Goal: Check status: Check status

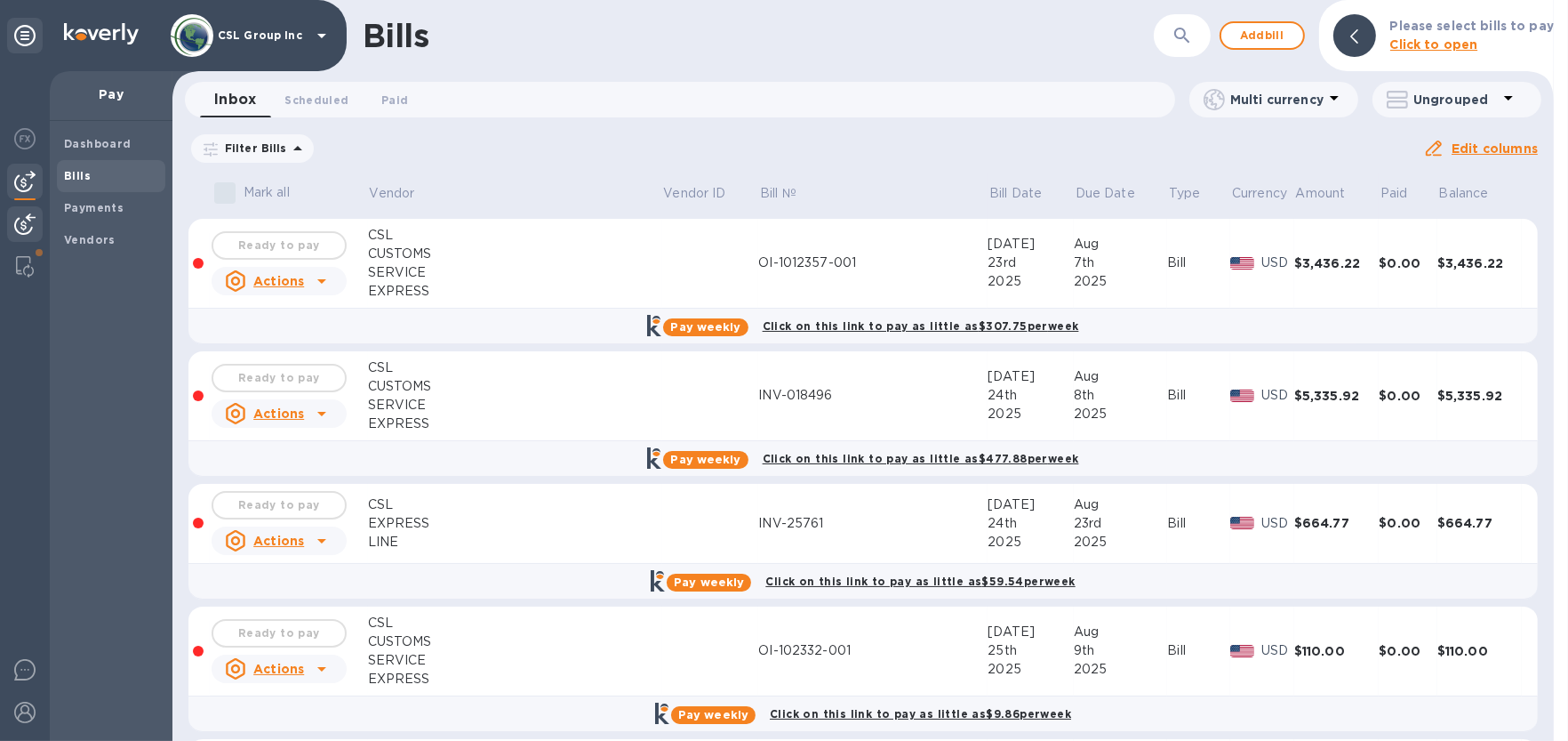
click at [17, 226] on img at bounding box center [25, 224] width 21 height 21
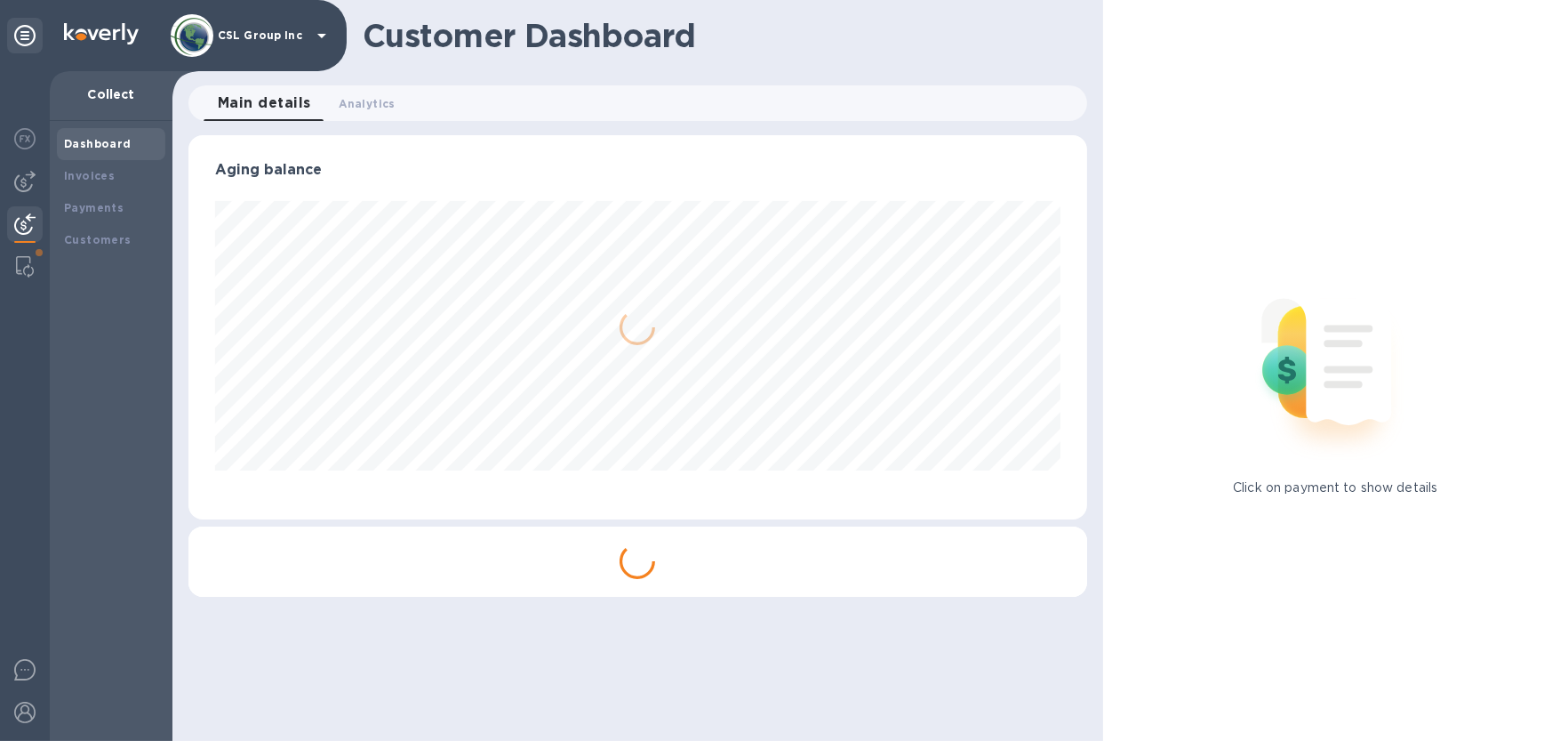
scroll to position [383, 898]
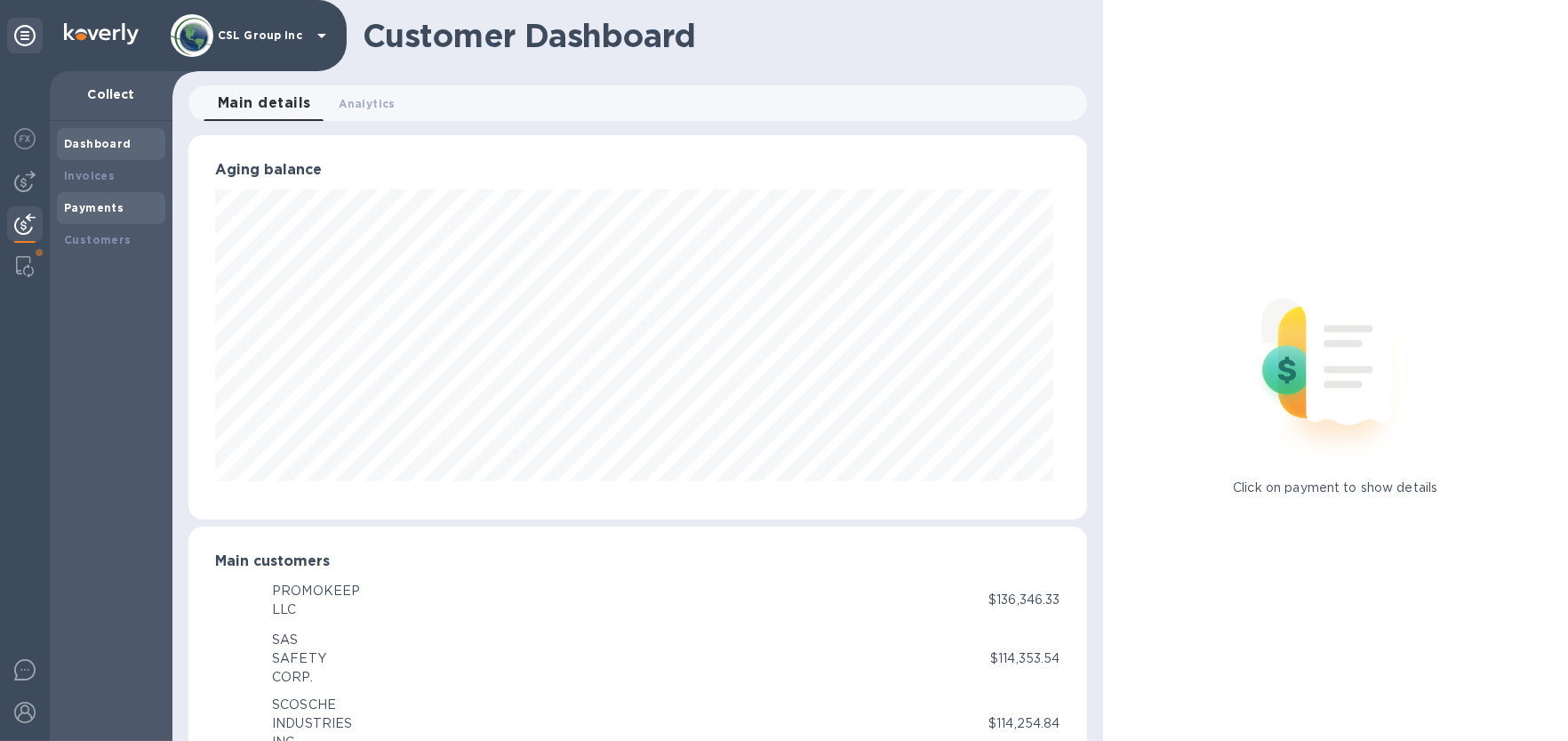
click at [78, 214] on div "Payments" at bounding box center [111, 208] width 94 height 18
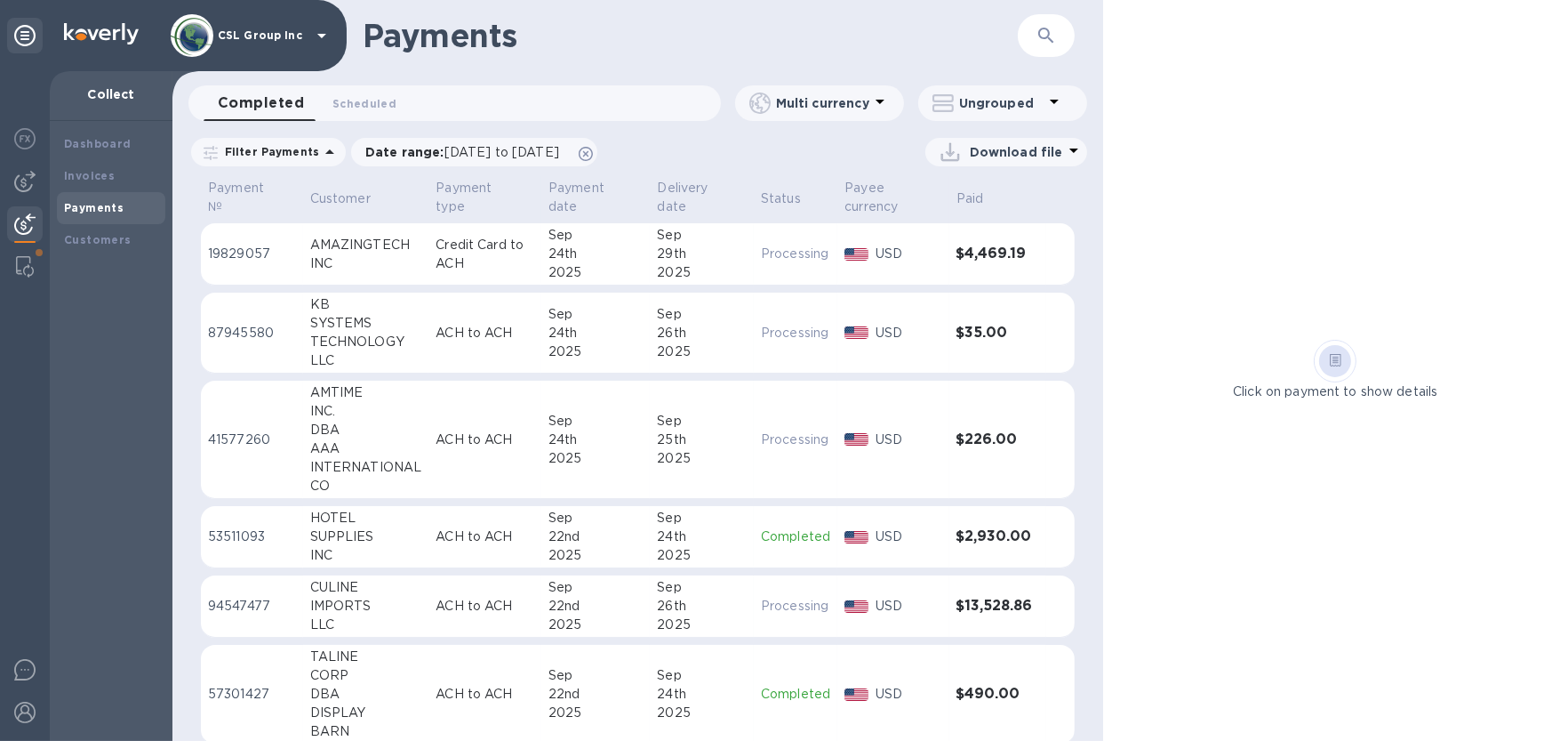
scroll to position [236, 0]
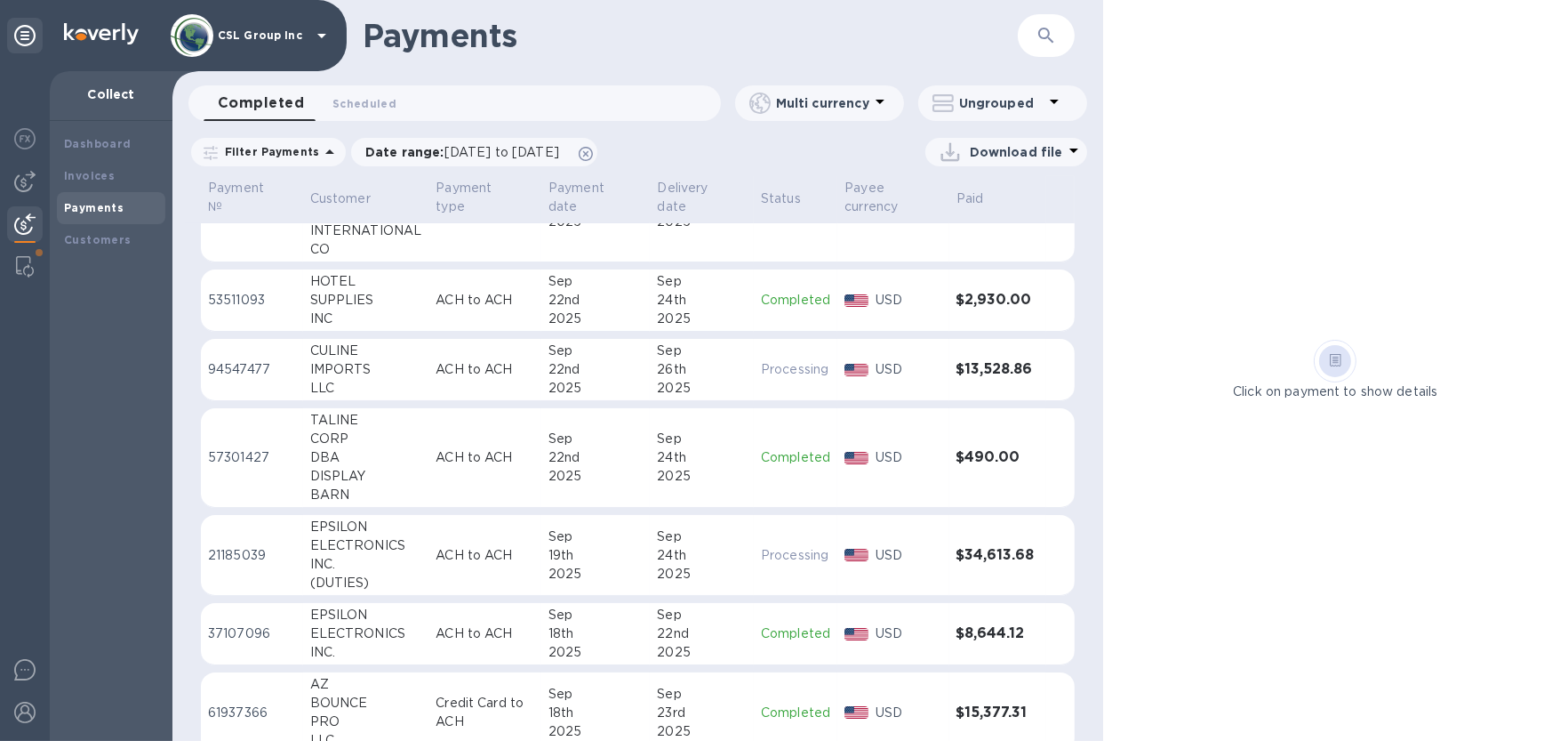
click at [709, 555] on div "24th" at bounding box center [702, 554] width 89 height 18
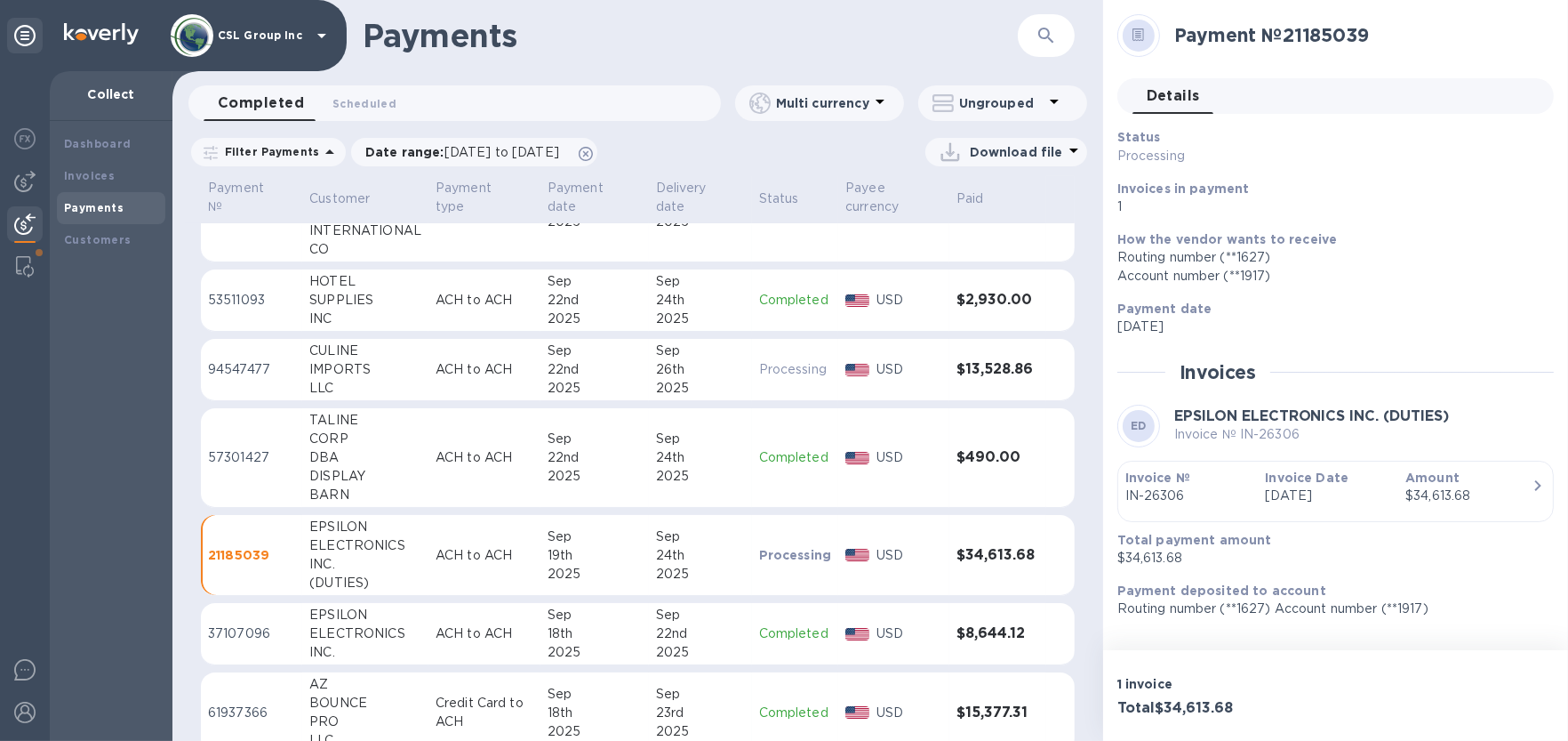
click at [398, 555] on div "INC." at bounding box center [365, 564] width 112 height 18
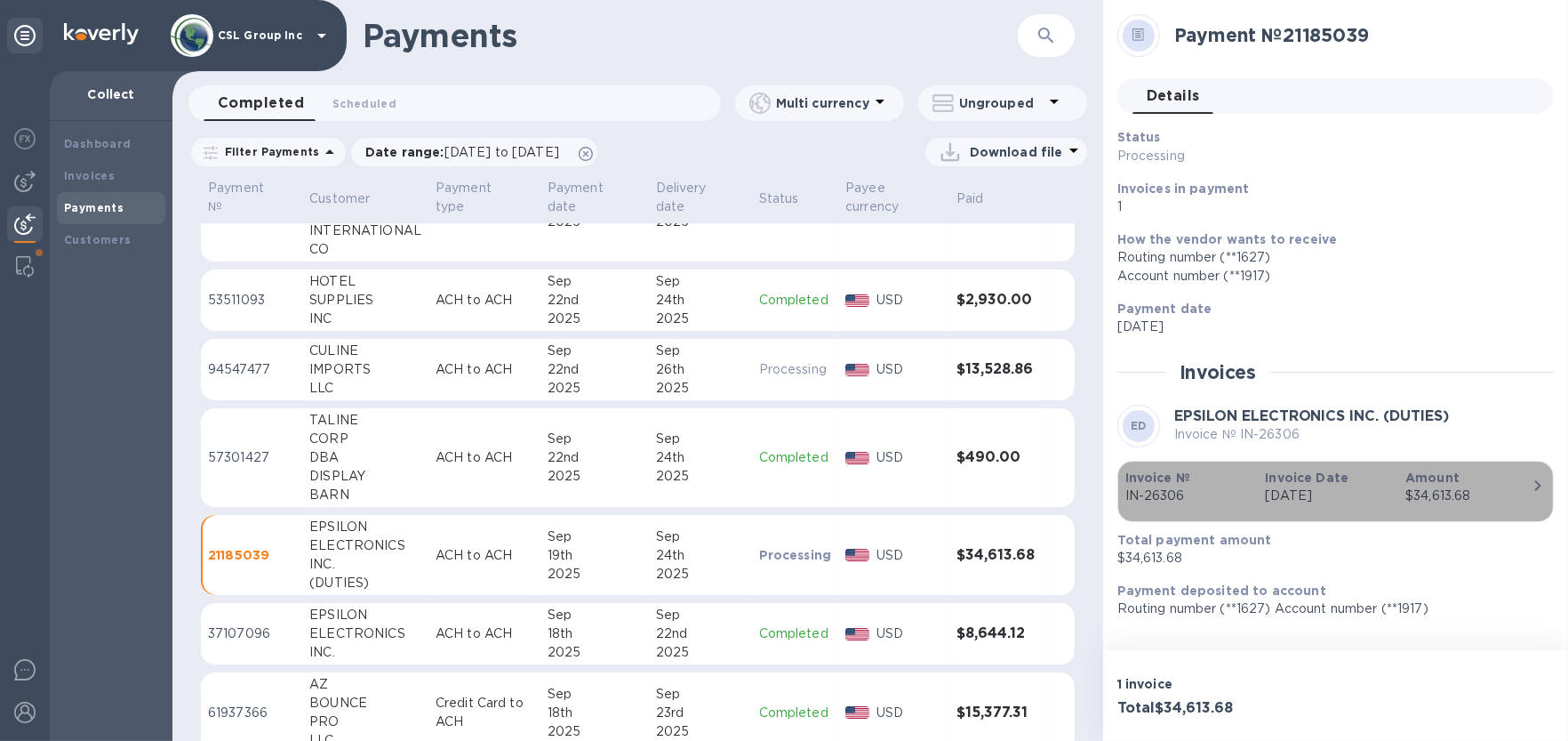
click at [1513, 490] on div "$34,613.68" at bounding box center [1468, 495] width 126 height 18
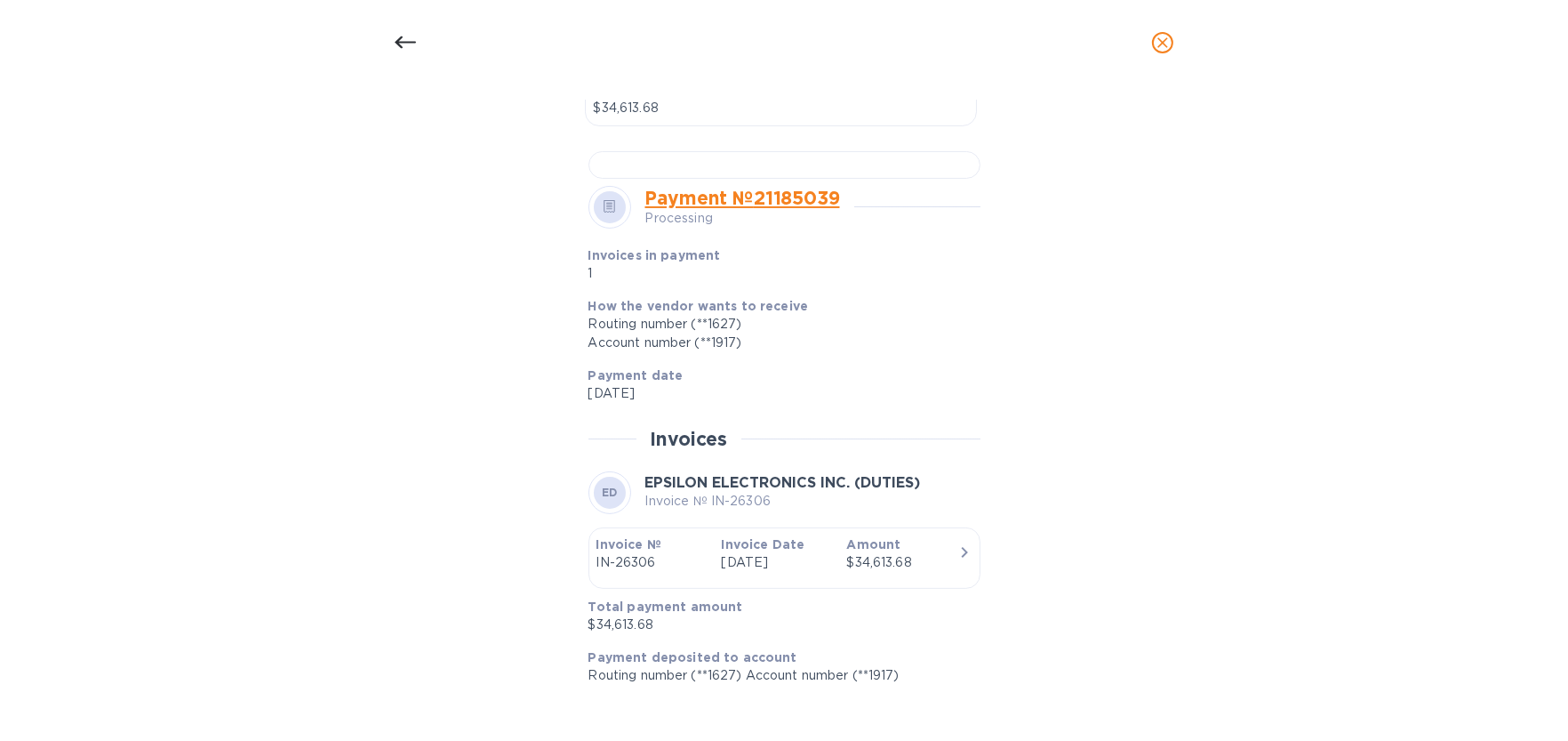
scroll to position [1049, 0]
click at [956, 558] on icon "button" at bounding box center [964, 552] width 21 height 21
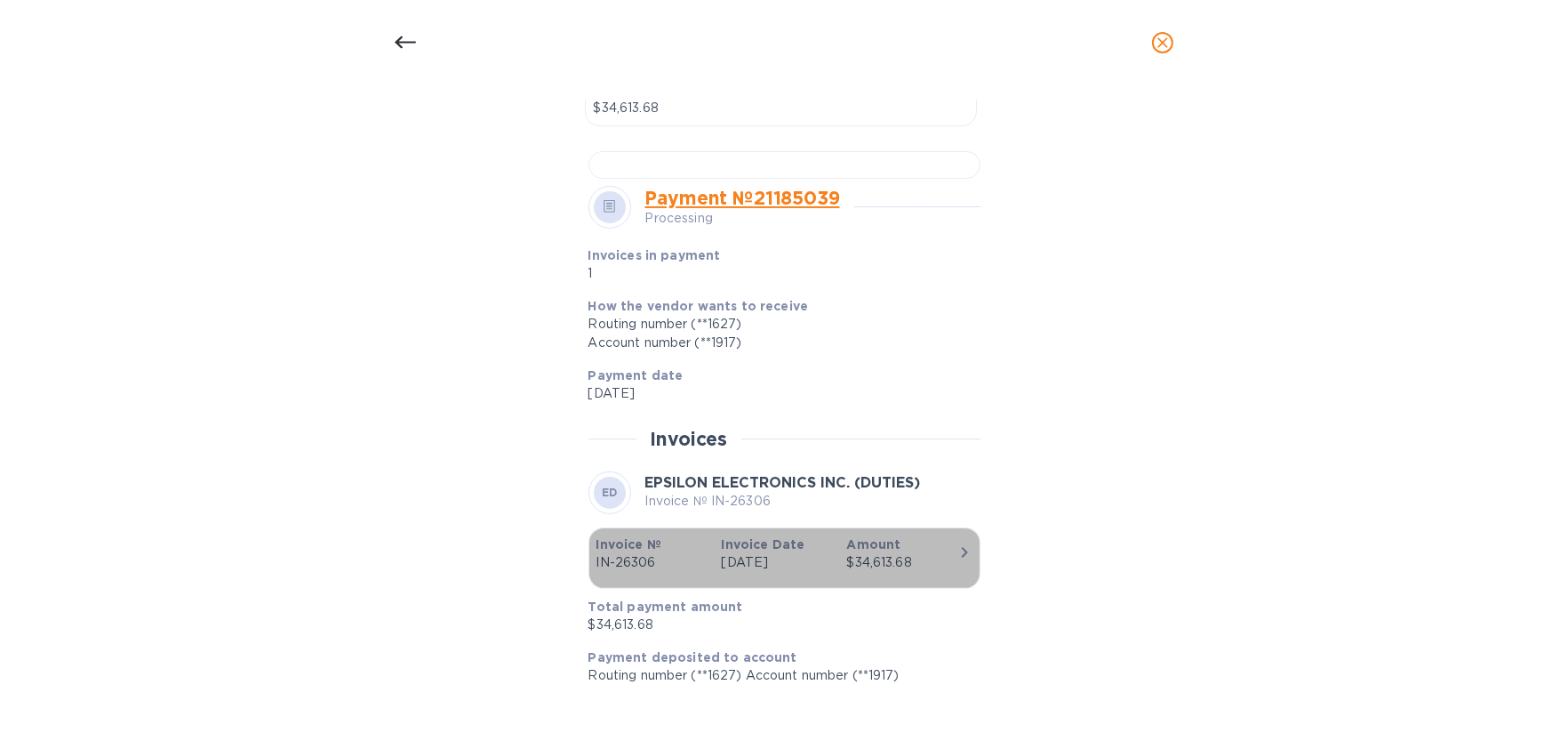
click at [962, 556] on icon "button" at bounding box center [964, 552] width 21 height 21
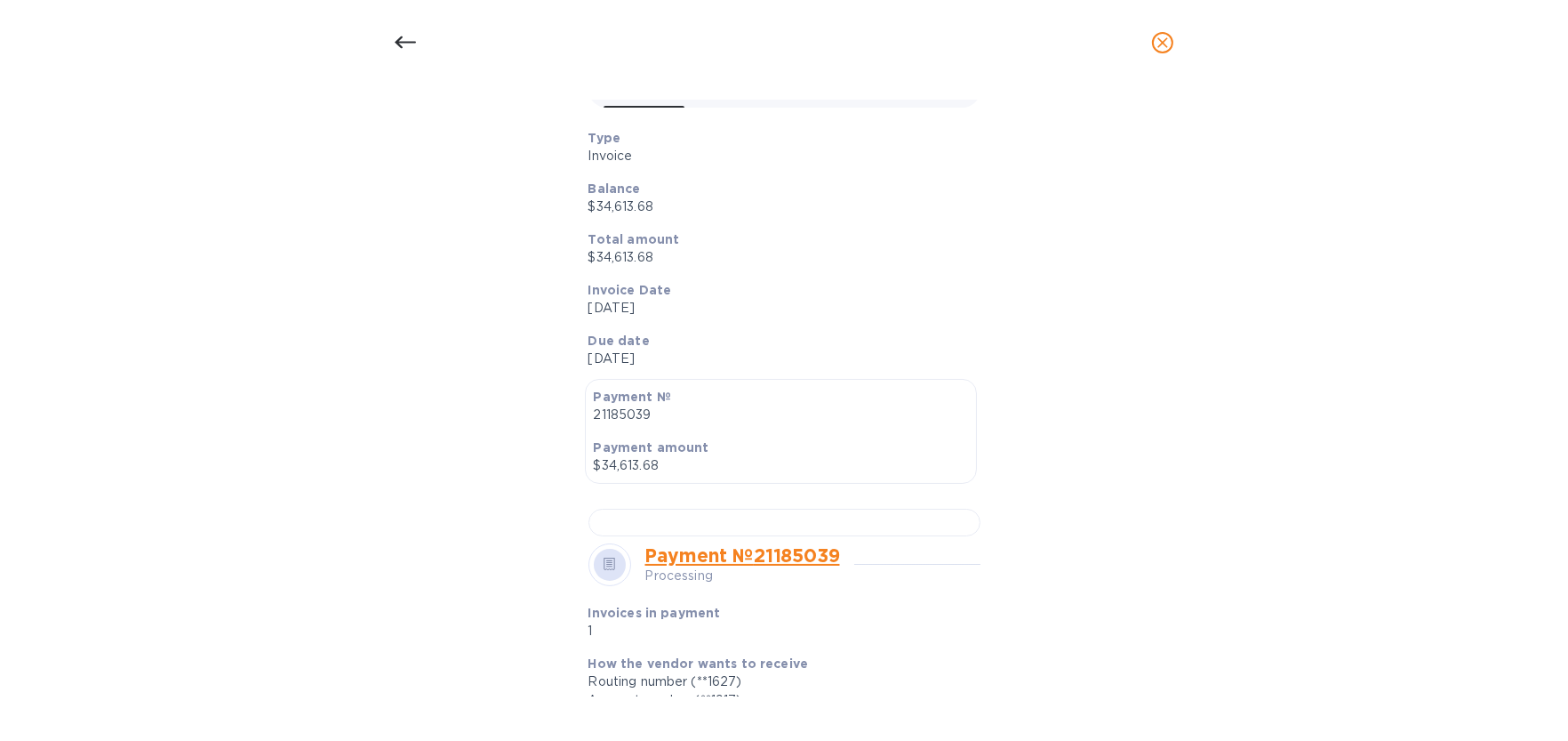
scroll to position [0, 0]
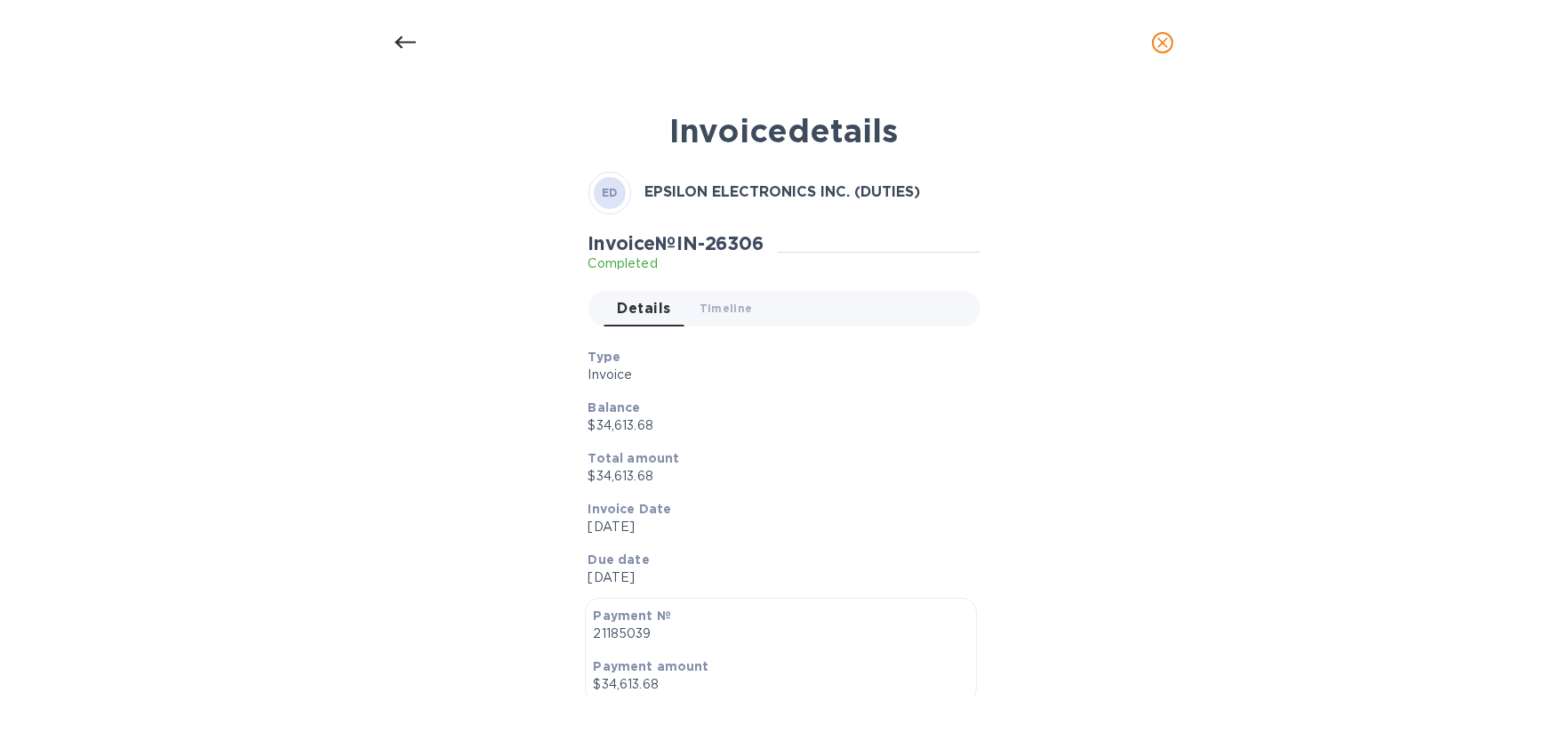
click at [1169, 36] on icon "close" at bounding box center [1163, 43] width 17 height 18
